Goal: Task Accomplishment & Management: Use online tool/utility

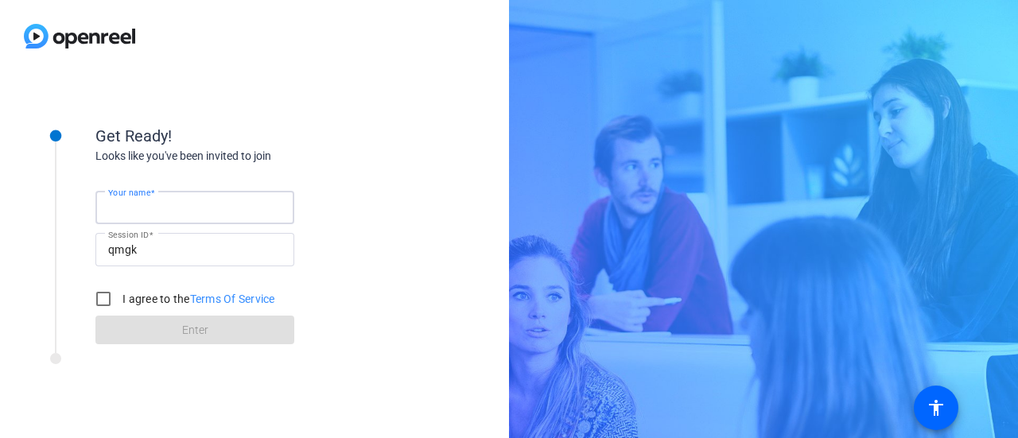
click at [214, 209] on input "Your name" at bounding box center [194, 207] width 173 height 19
type input "[PERSON_NAME]"
click at [106, 300] on input "I agree to the Terms Of Service" at bounding box center [103, 299] width 32 height 32
checkbox input "true"
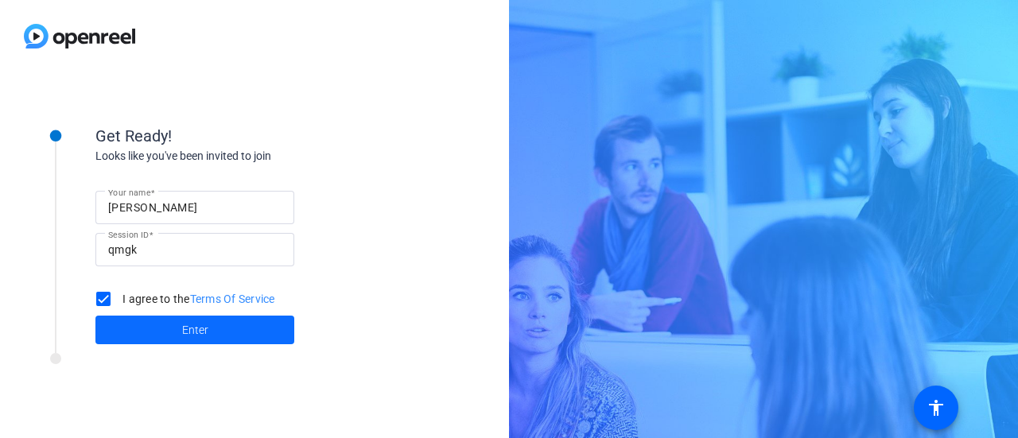
click at [194, 330] on span "Enter" at bounding box center [195, 330] width 26 height 17
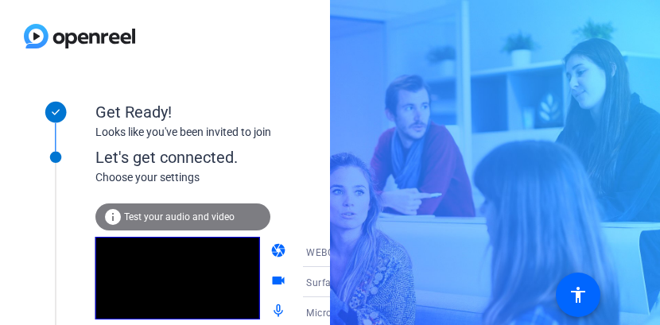
drag, startPoint x: 522, startPoint y: 1, endPoint x: 65, endPoint y: 268, distance: 528.9
click at [65, 268] on div at bounding box center [56, 264] width 80 height 293
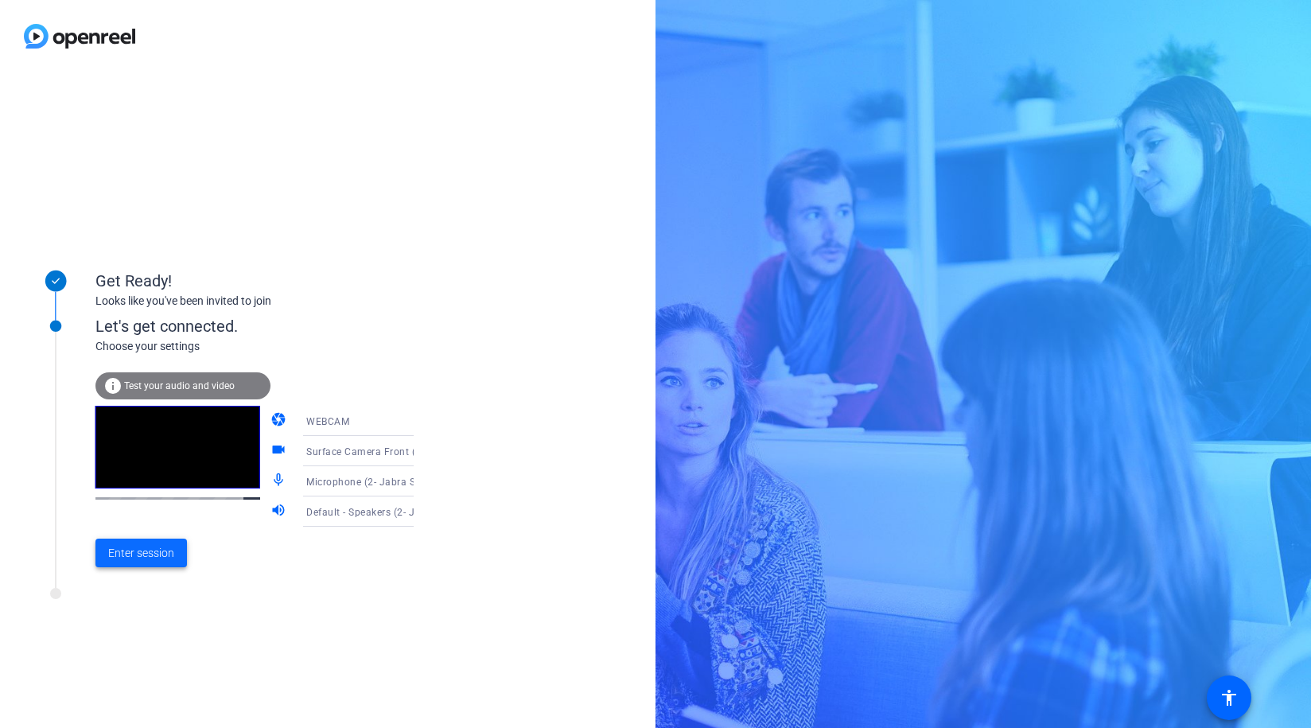
click at [141, 437] on span "Enter session" at bounding box center [141, 553] width 66 height 17
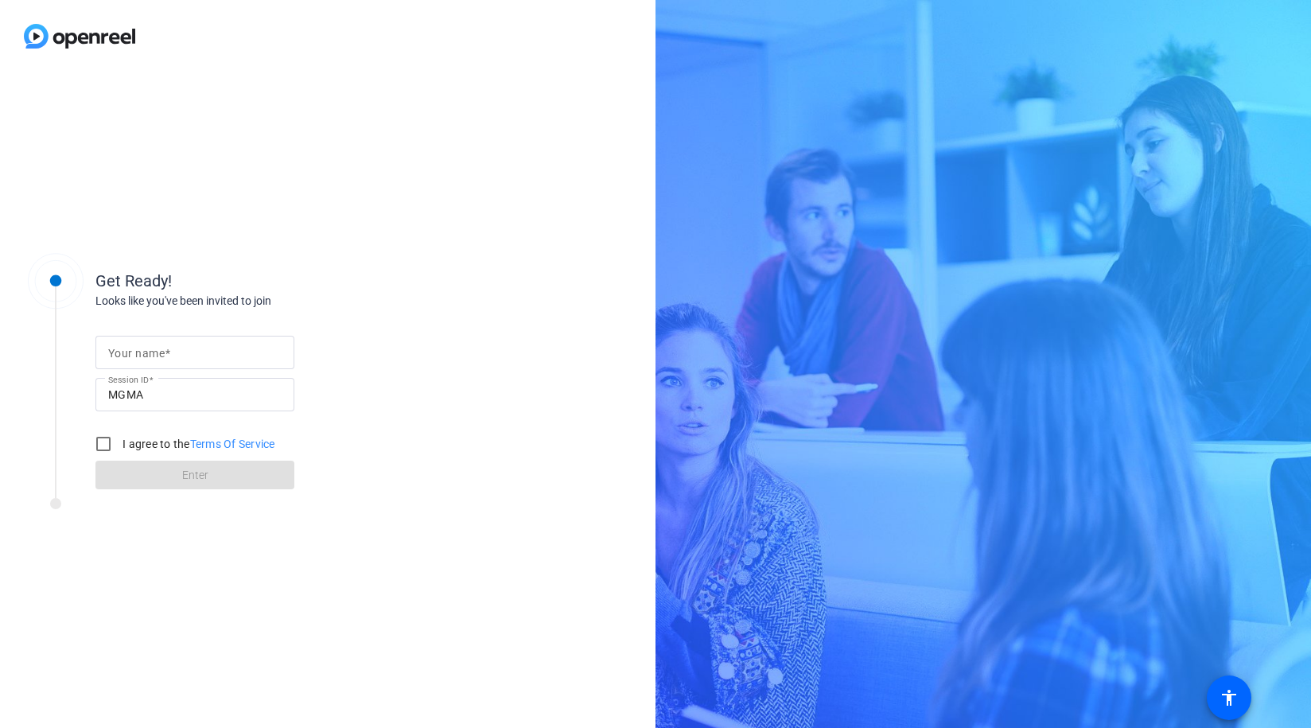
click at [160, 348] on mat-label "Your name" at bounding box center [136, 353] width 56 height 13
click at [160, 348] on input "Your name" at bounding box center [194, 352] width 173 height 19
type input "[PERSON_NAME]"
click at [105, 449] on input "I agree to the Terms Of Service" at bounding box center [103, 444] width 32 height 32
checkbox input "true"
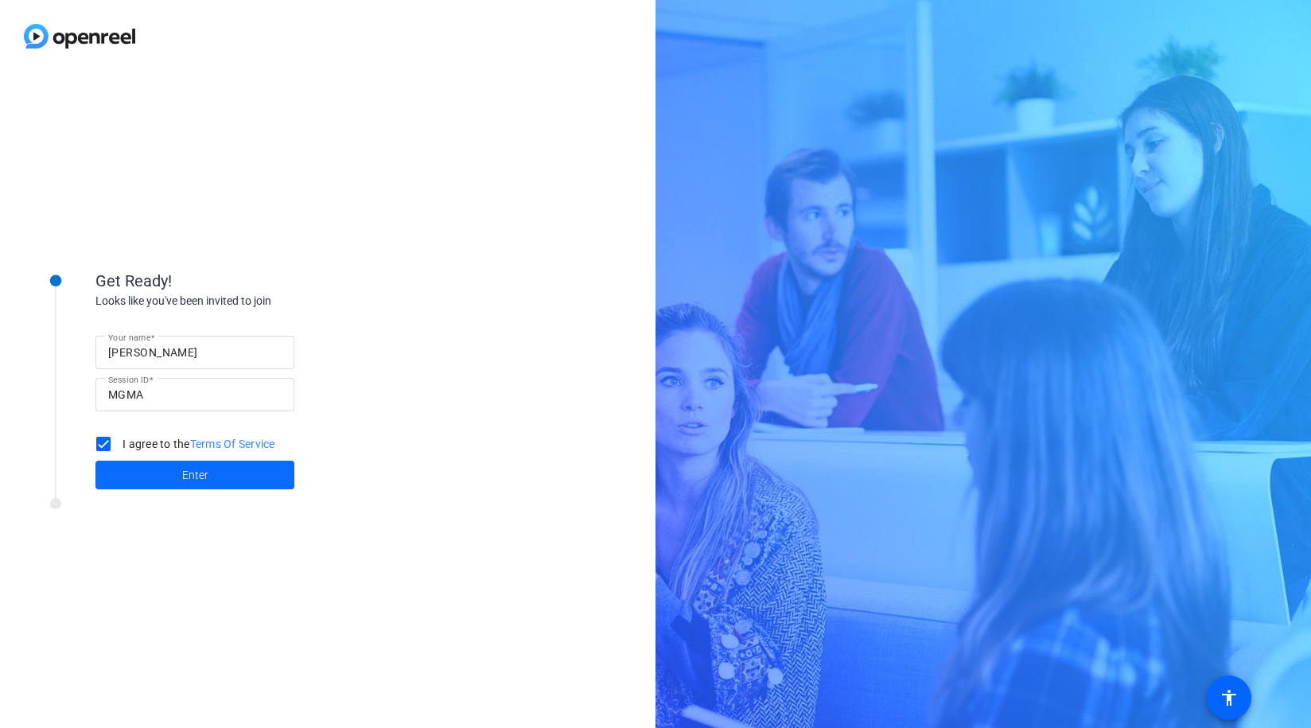
click at [188, 479] on span "Enter" at bounding box center [195, 475] width 26 height 17
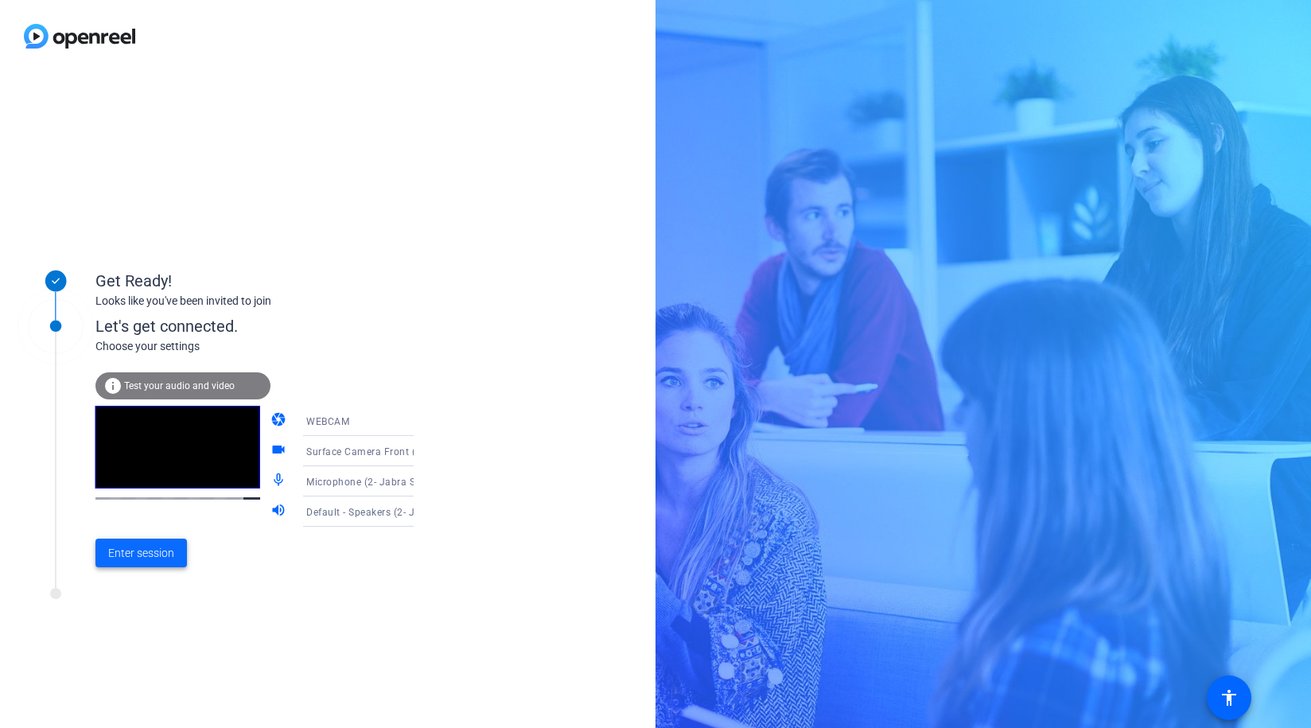
click at [145, 557] on span "Enter session" at bounding box center [141, 553] width 66 height 17
